Goal: Information Seeking & Learning: Learn about a topic

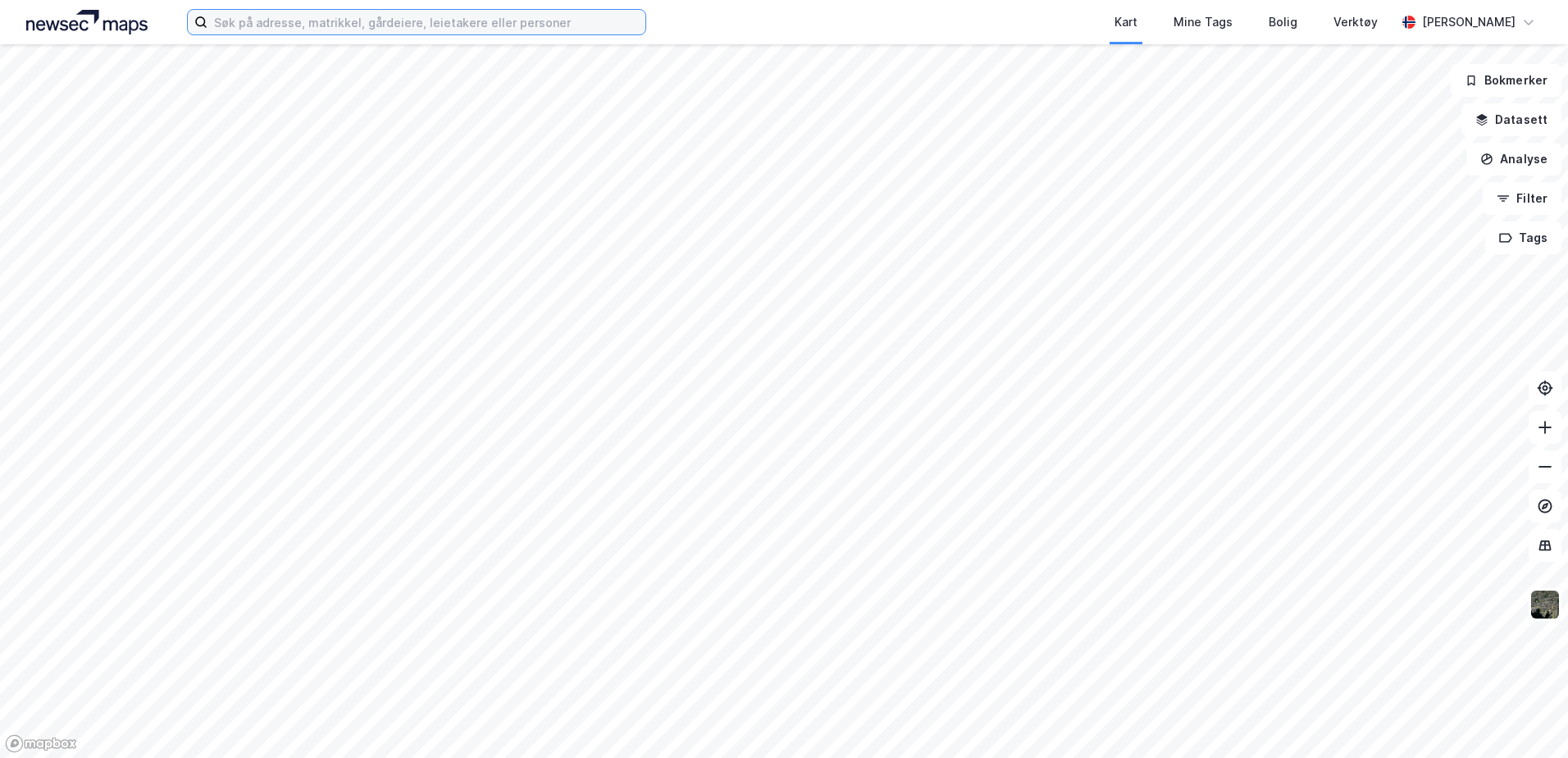
click at [408, 21] on input at bounding box center [427, 22] width 438 height 25
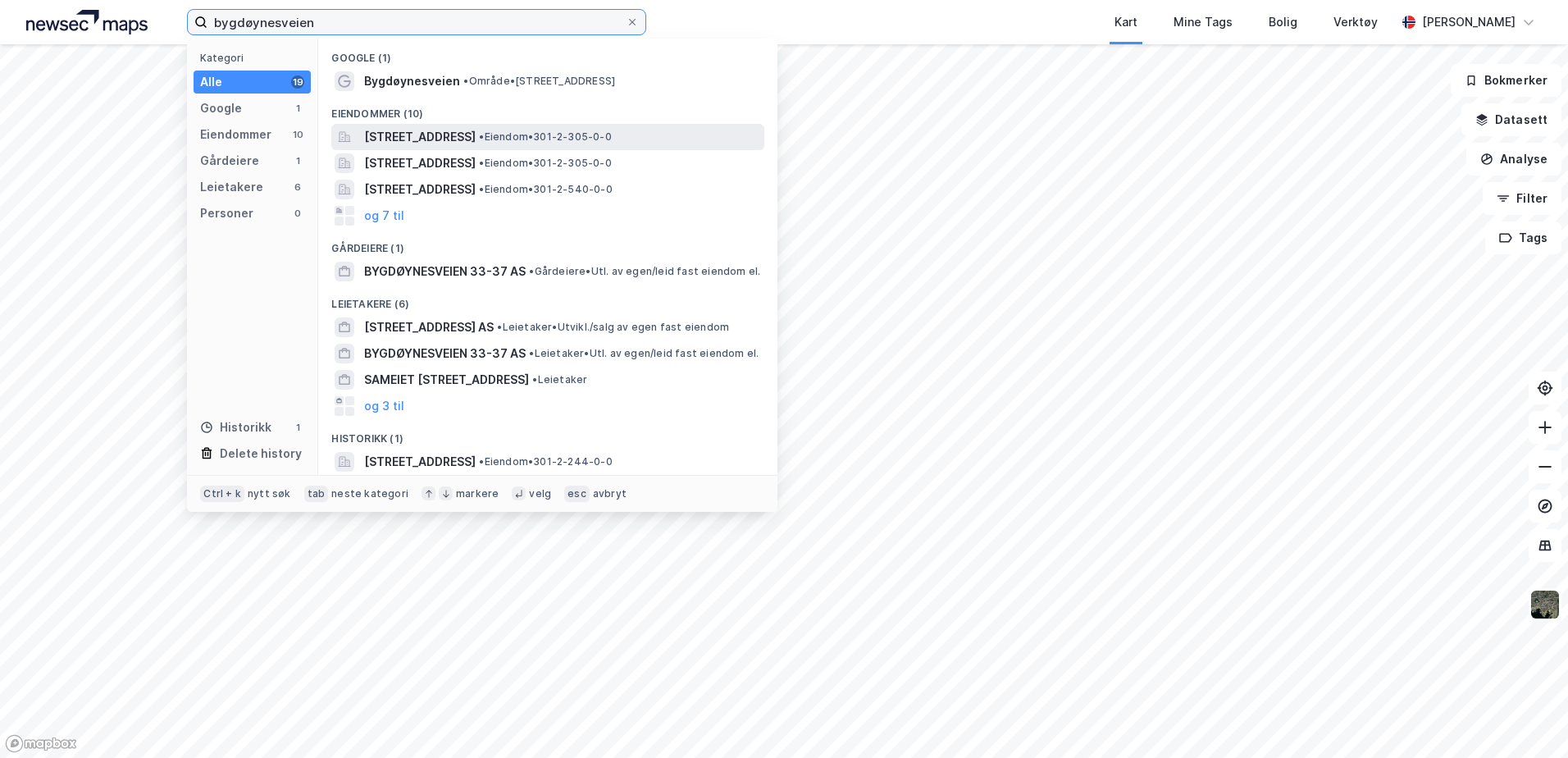
type input "bygdøynesveien"
click at [364, 138] on span "[STREET_ADDRESS]" at bounding box center [420, 137] width 111 height 20
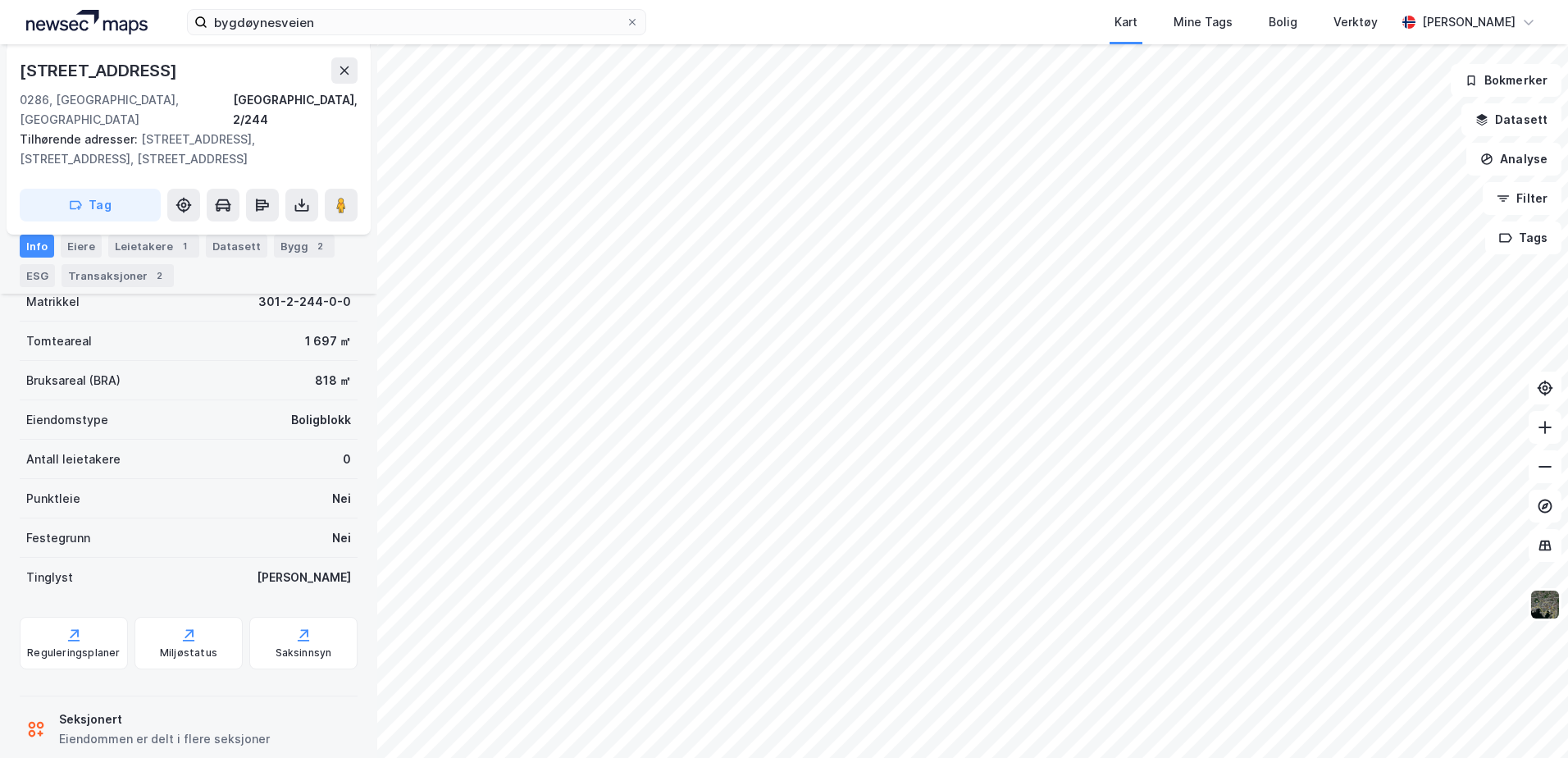
scroll to position [280, 0]
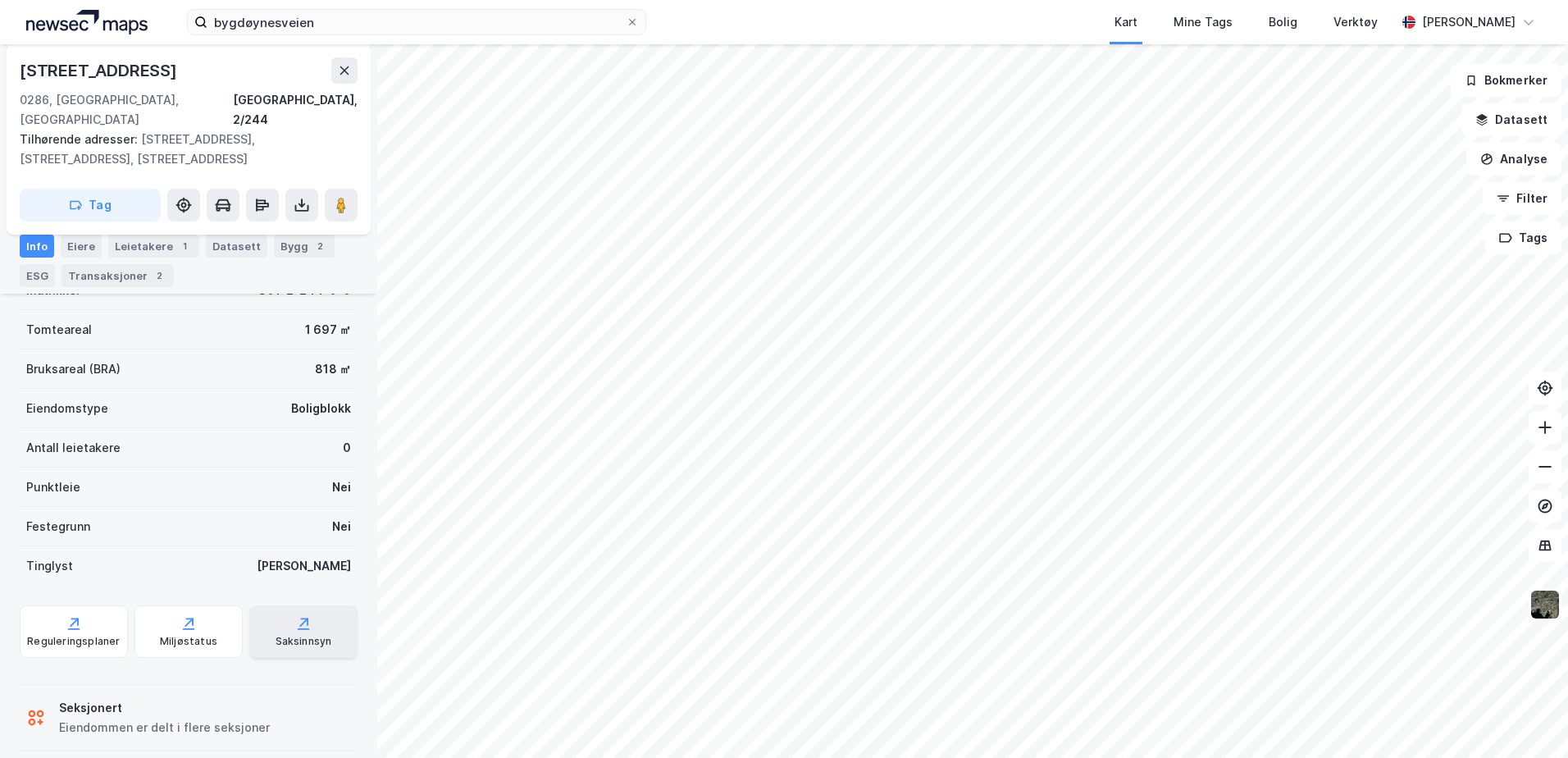
click at [280, 635] on div "Saksinnsyn" at bounding box center [304, 641] width 56 height 13
